Goal: Information Seeking & Learning: Learn about a topic

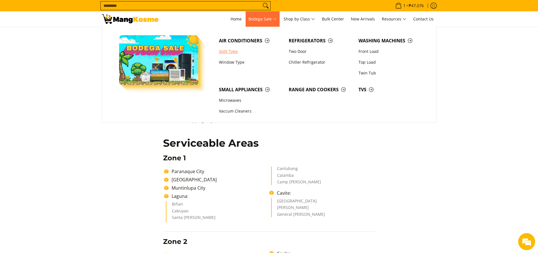
scroll to position [186, 0]
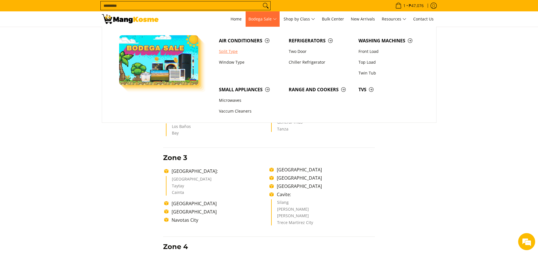
click at [235, 51] on link "Split Type" at bounding box center [251, 51] width 70 height 11
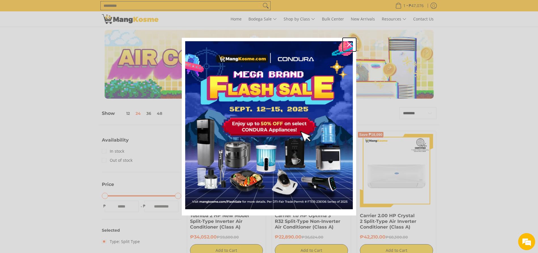
click at [350, 42] on icon "close icon" at bounding box center [349, 44] width 5 height 5
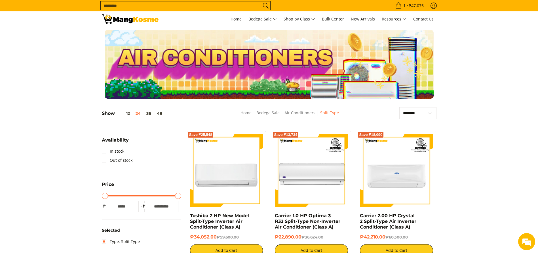
click at [141, 20] on img at bounding box center [130, 19] width 57 height 10
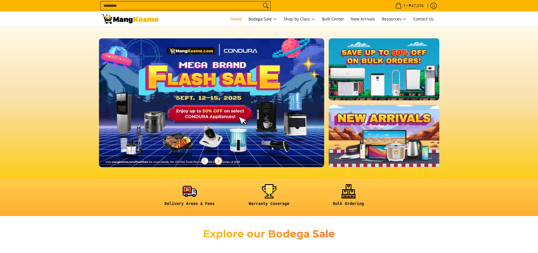
click at [218, 163] on span "Next" at bounding box center [218, 160] width 7 height 7
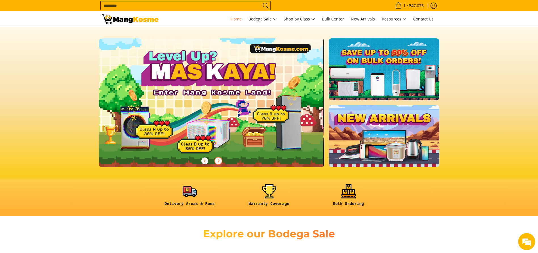
click at [216, 161] on icon "Next" at bounding box center [218, 160] width 5 height 5
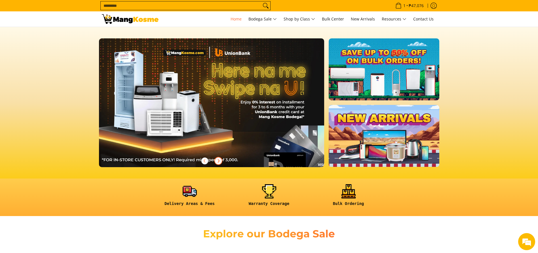
click at [216, 159] on span "Next" at bounding box center [218, 160] width 7 height 7
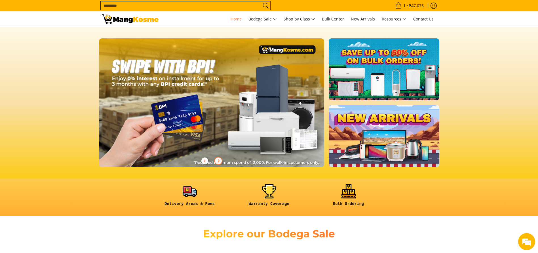
scroll to position [0, 677]
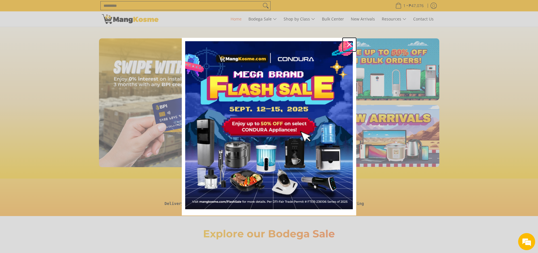
click at [349, 43] on icon "close icon" at bounding box center [349, 44] width 5 height 5
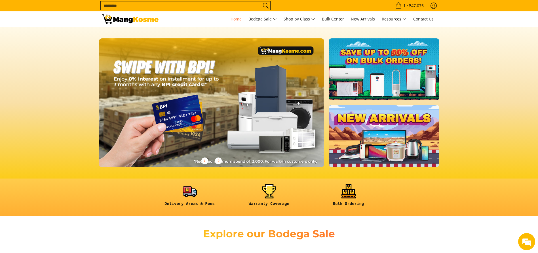
scroll to position [0, 0]
click at [166, 9] on input "Search..." at bounding box center [181, 5] width 161 height 9
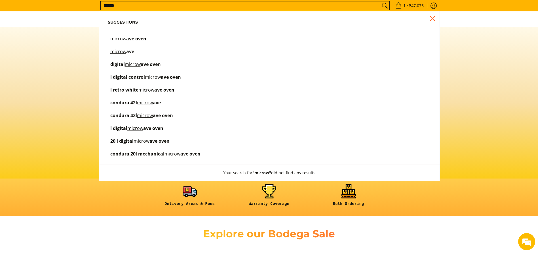
type input "******"
